Goal: Find specific page/section: Find specific page/section

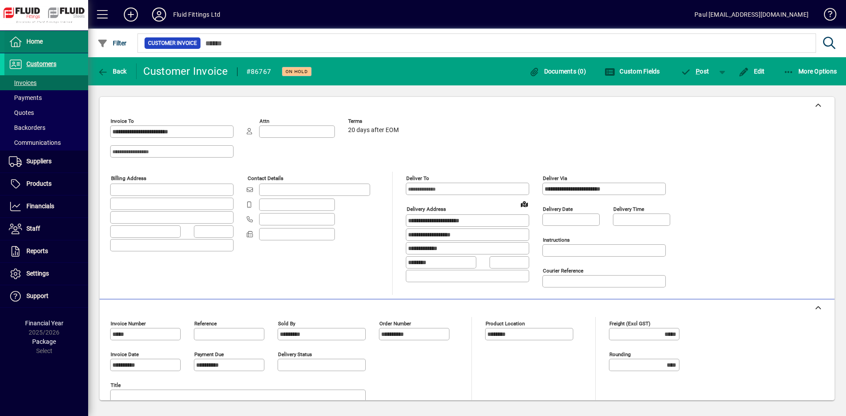
scroll to position [176, 0]
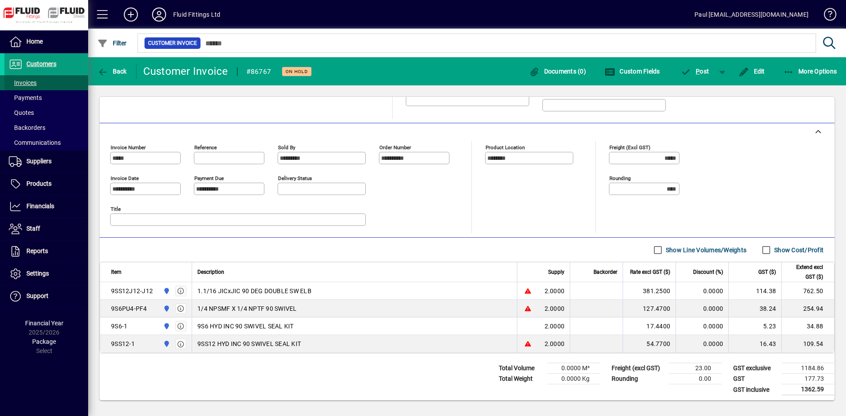
click at [17, 78] on span "Invoices" at bounding box center [20, 82] width 32 height 9
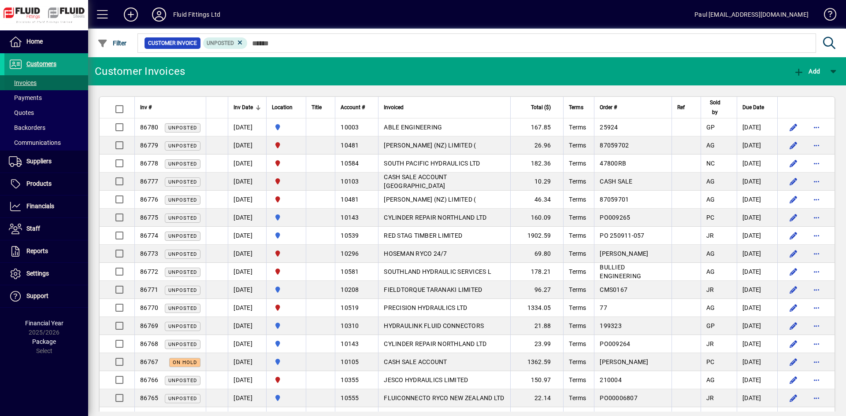
click at [30, 83] on span "Invoices" at bounding box center [23, 82] width 28 height 7
click at [21, 85] on span "Invoices" at bounding box center [23, 82] width 28 height 7
click at [21, 84] on span "Invoices" at bounding box center [23, 82] width 28 height 7
click at [160, 11] on icon at bounding box center [159, 14] width 18 height 14
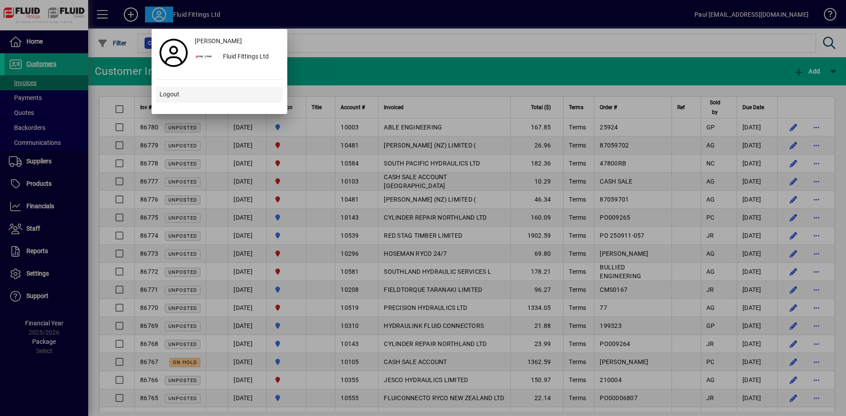
click at [171, 94] on span "Logout" at bounding box center [169, 94] width 20 height 9
